Goal: Task Accomplishment & Management: Manage account settings

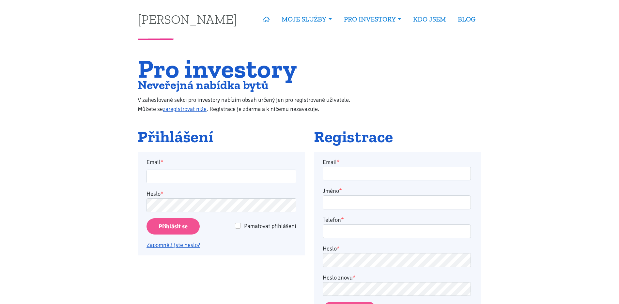
type input "[EMAIL_ADDRESS][DOMAIN_NAME]"
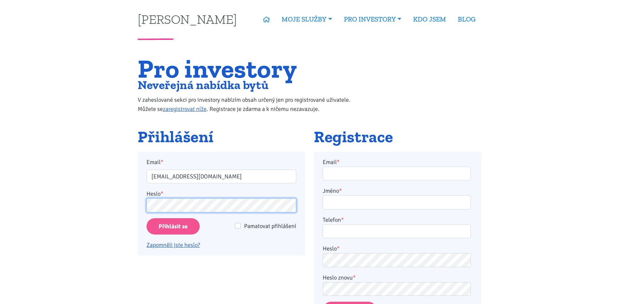
click at [146, 218] on input "Přihlásit se" at bounding box center [172, 226] width 53 height 17
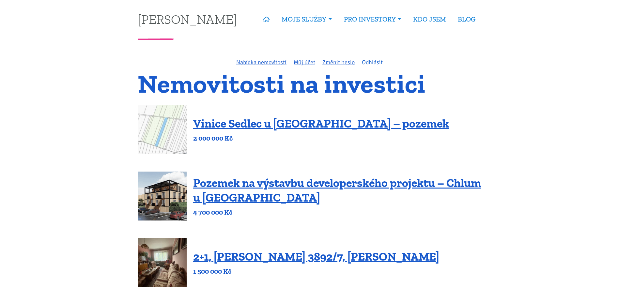
click at [375, 62] on link "Odhlásit" at bounding box center [372, 62] width 21 height 7
